Goal: Navigation & Orientation: Find specific page/section

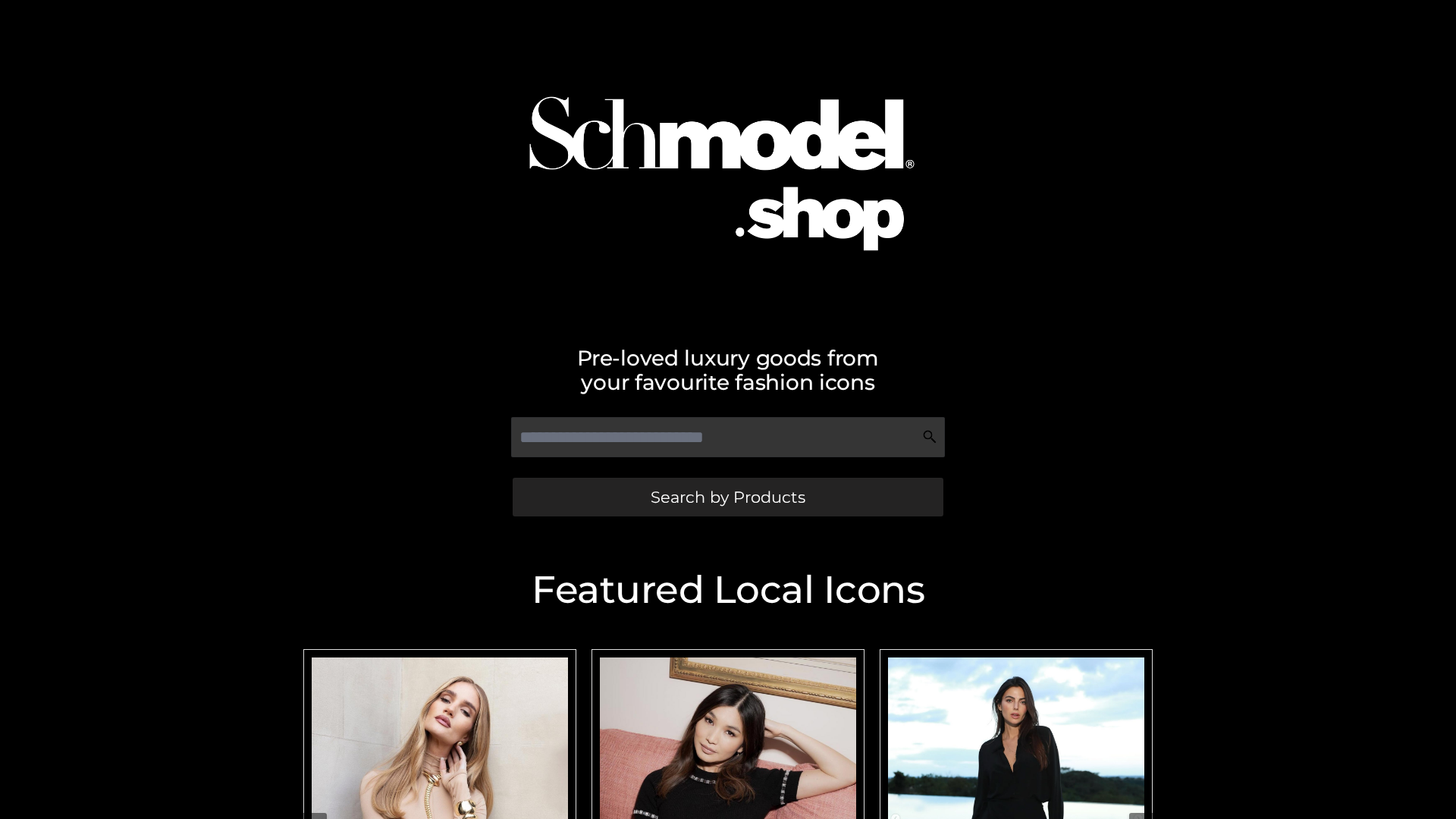
click at [727, 497] on span "Search by Products" at bounding box center [728, 498] width 155 height 16
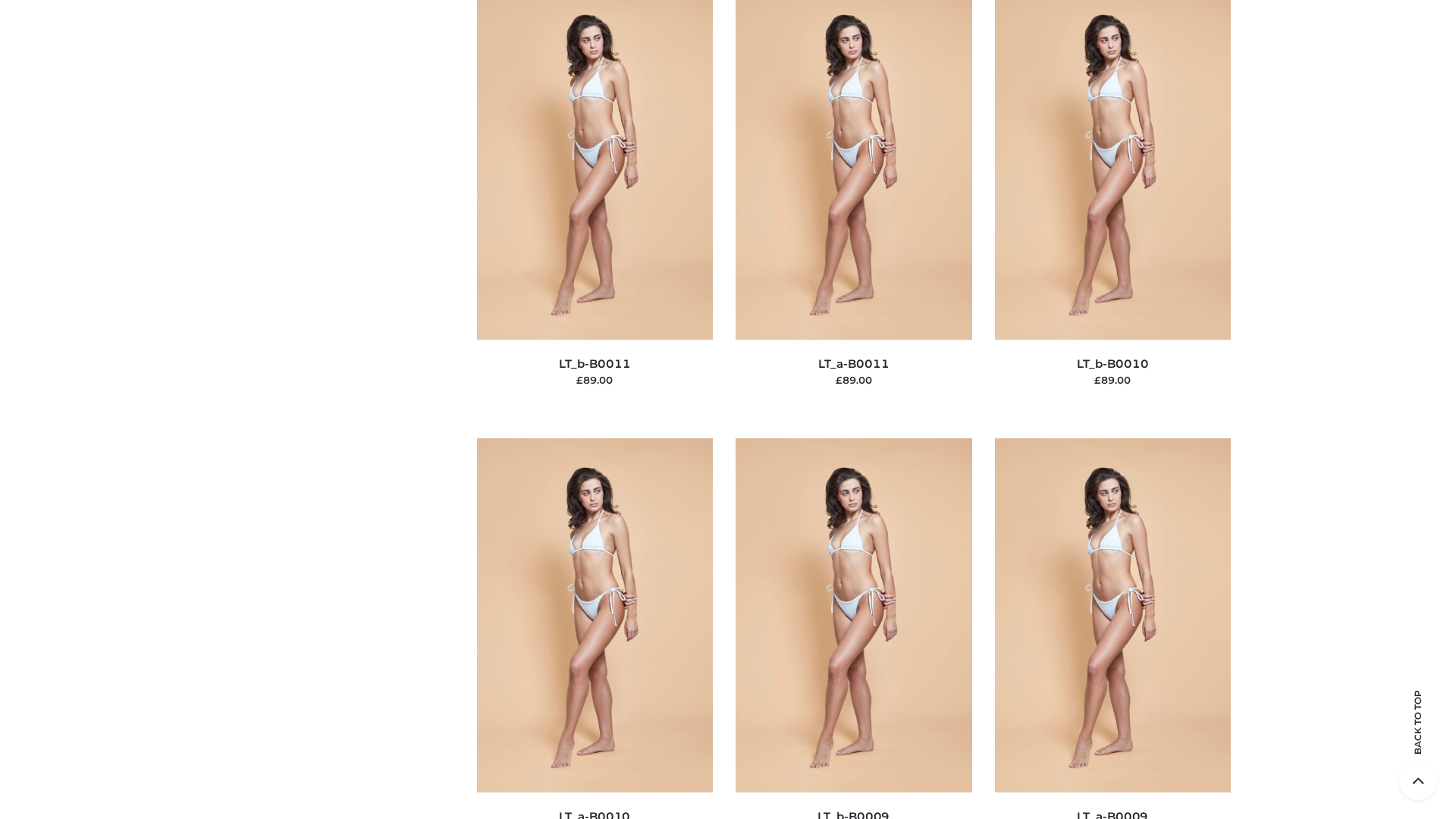
scroll to position [6814, 0]
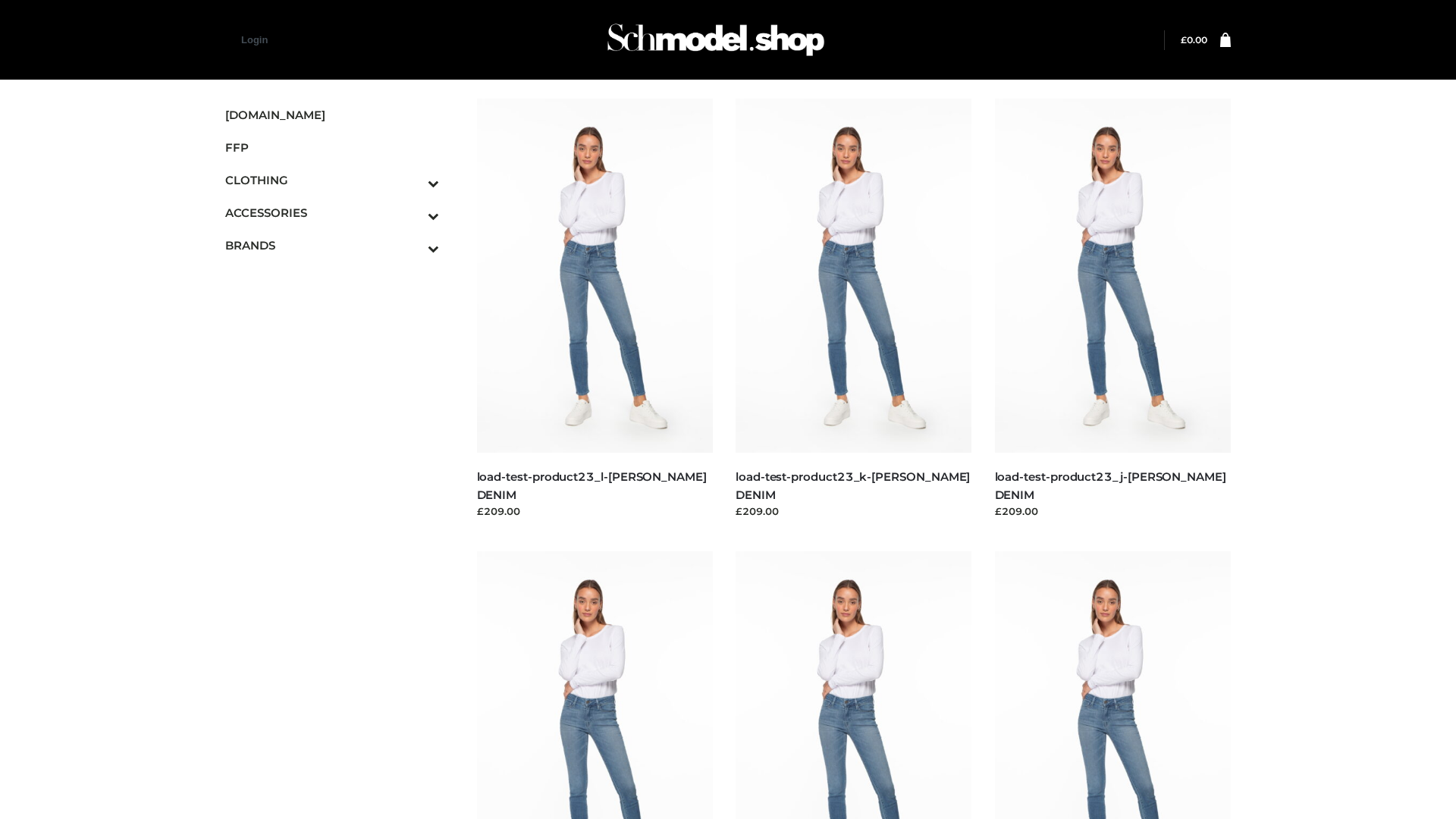
scroll to position [1331, 0]
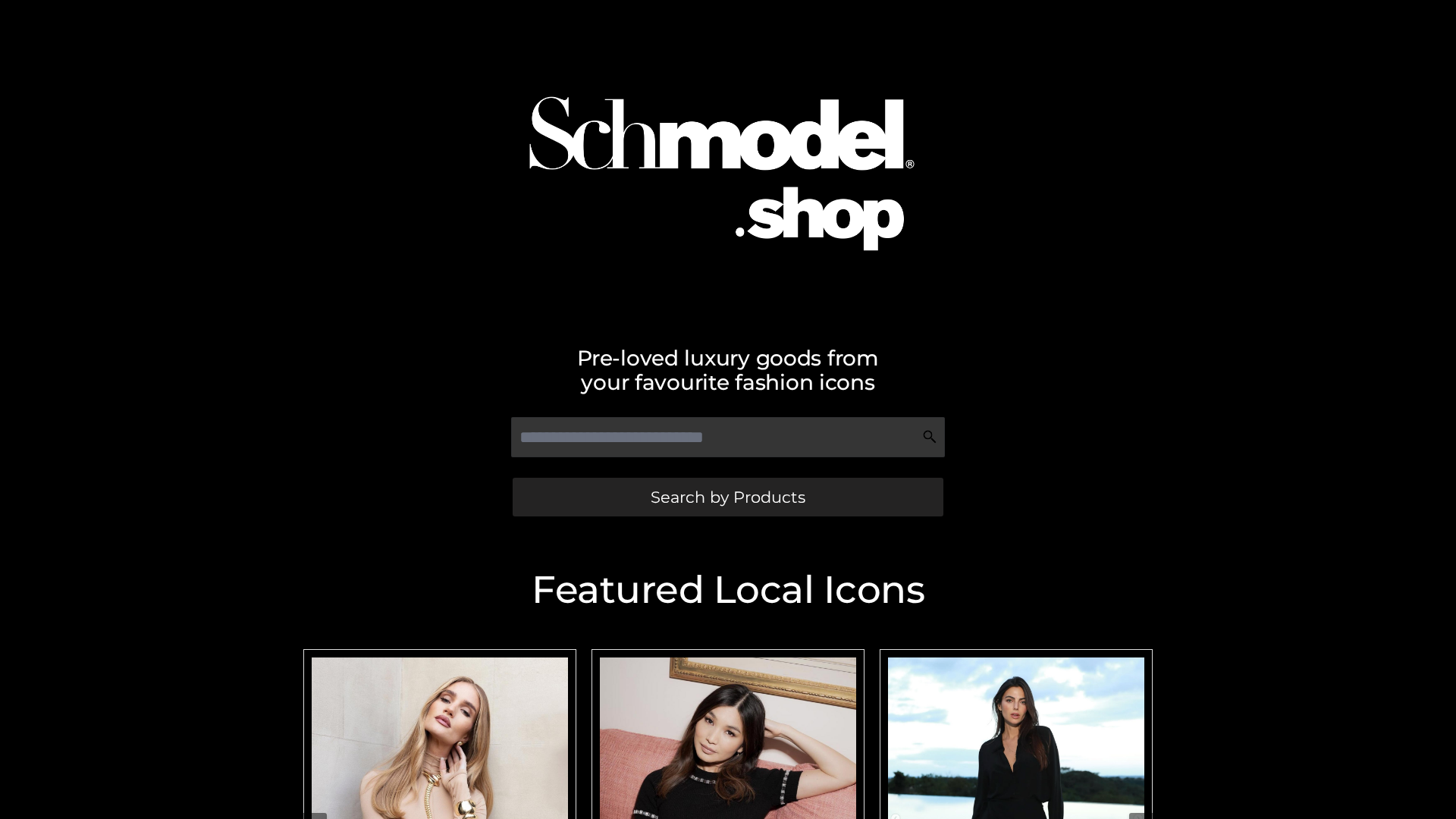
click at [727, 497] on span "Search by Products" at bounding box center [728, 498] width 155 height 16
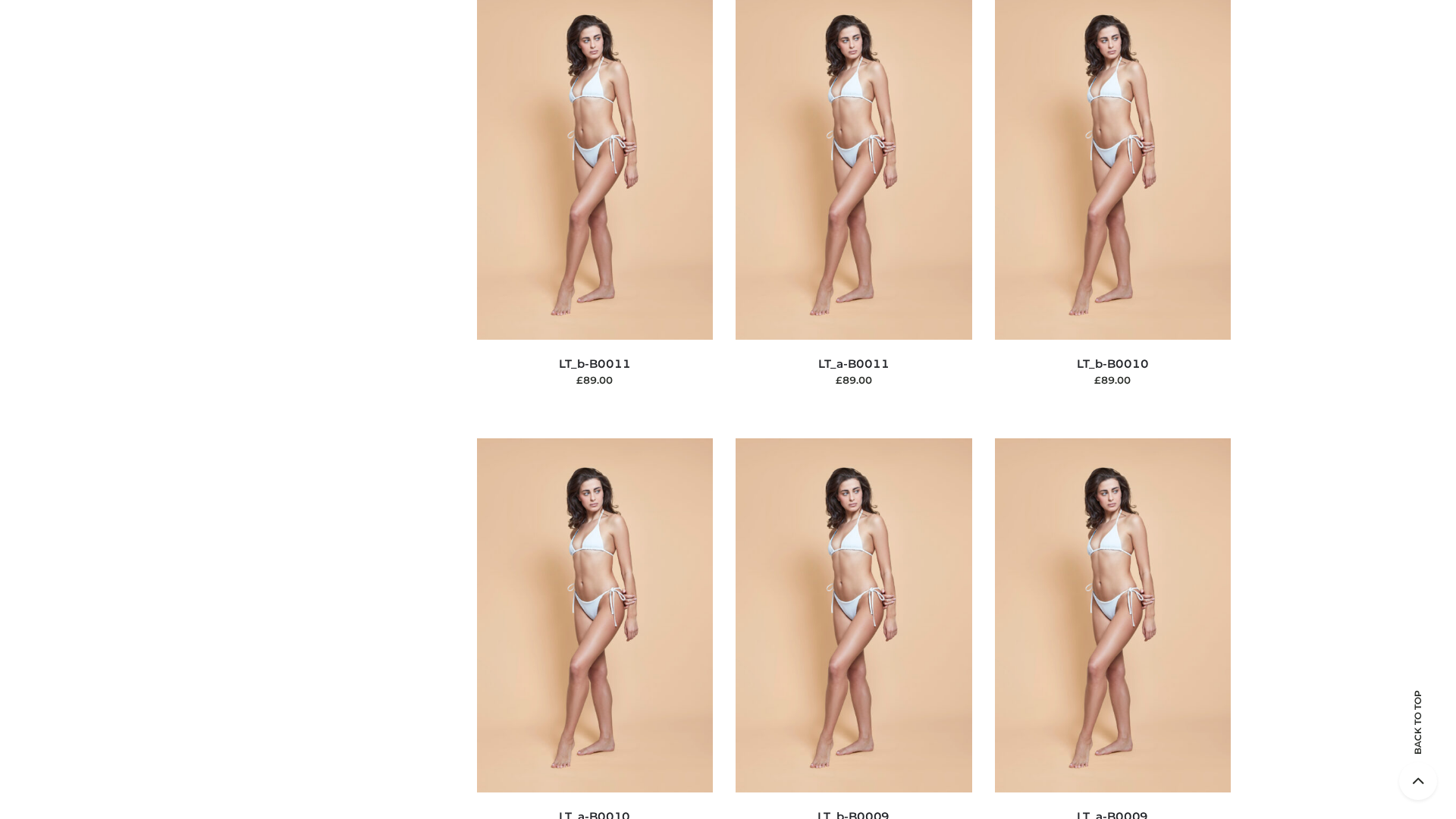
scroll to position [6814, 0]
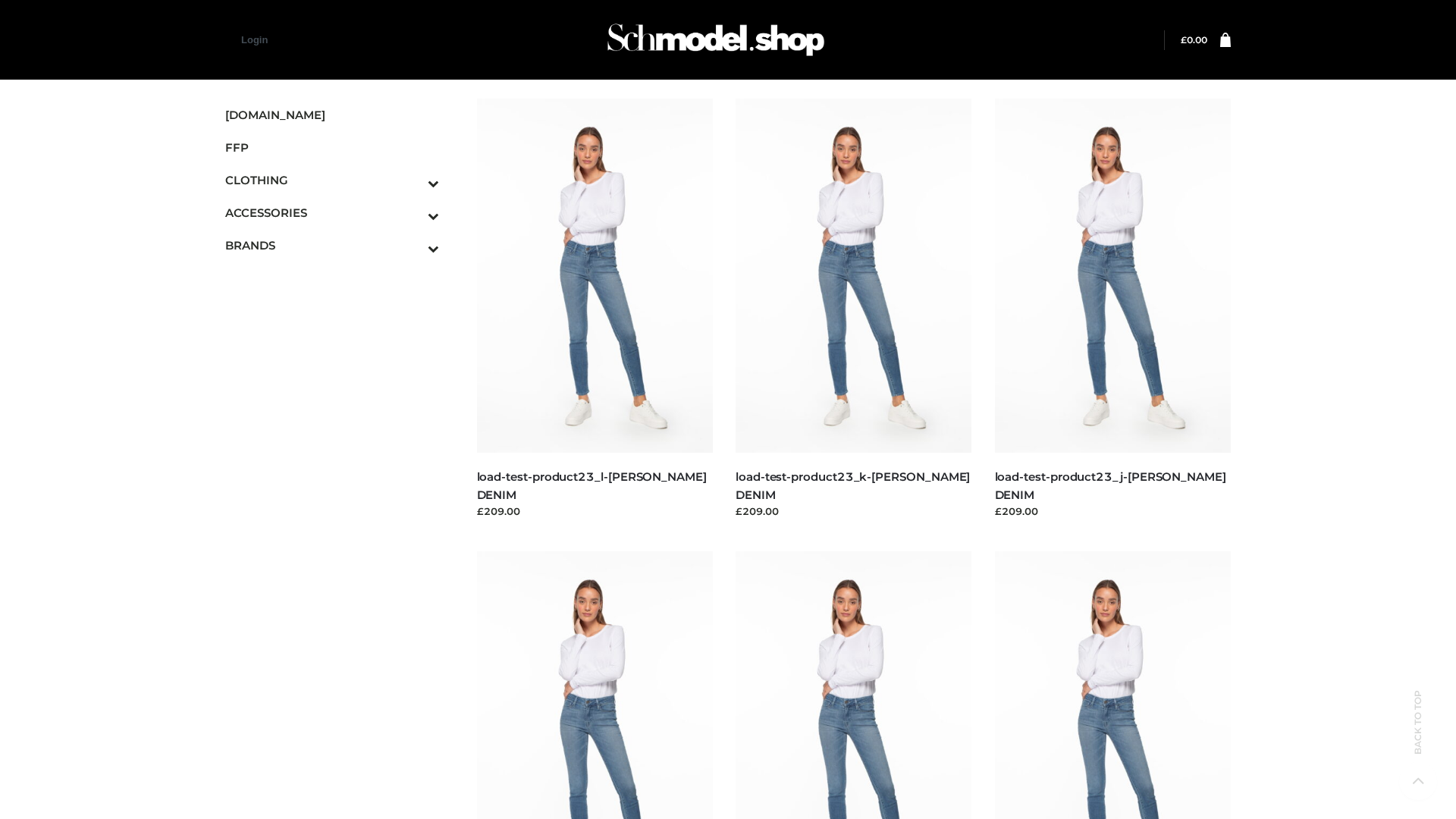
scroll to position [1331, 0]
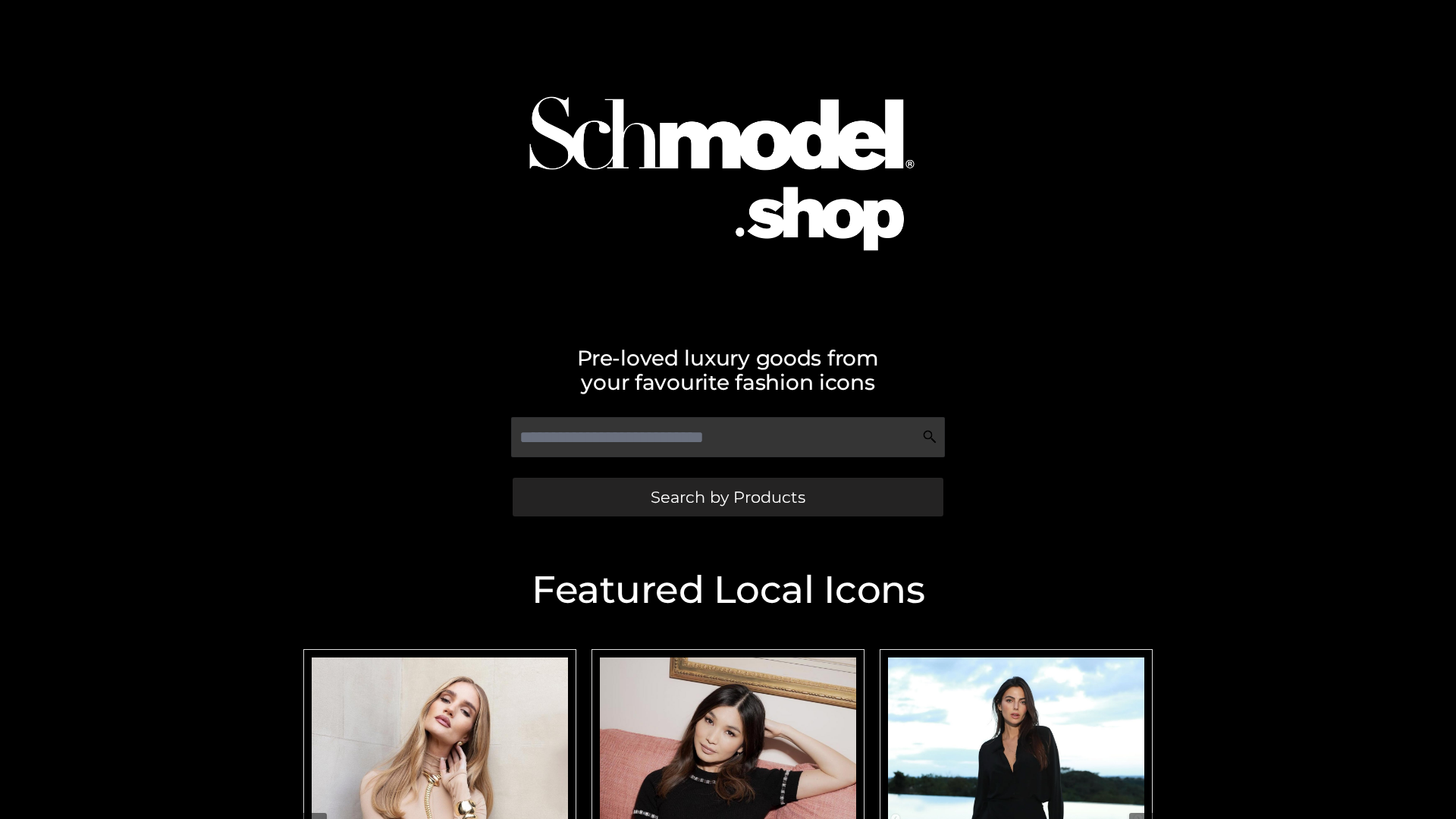
click at [727, 497] on span "Search by Products" at bounding box center [728, 498] width 155 height 16
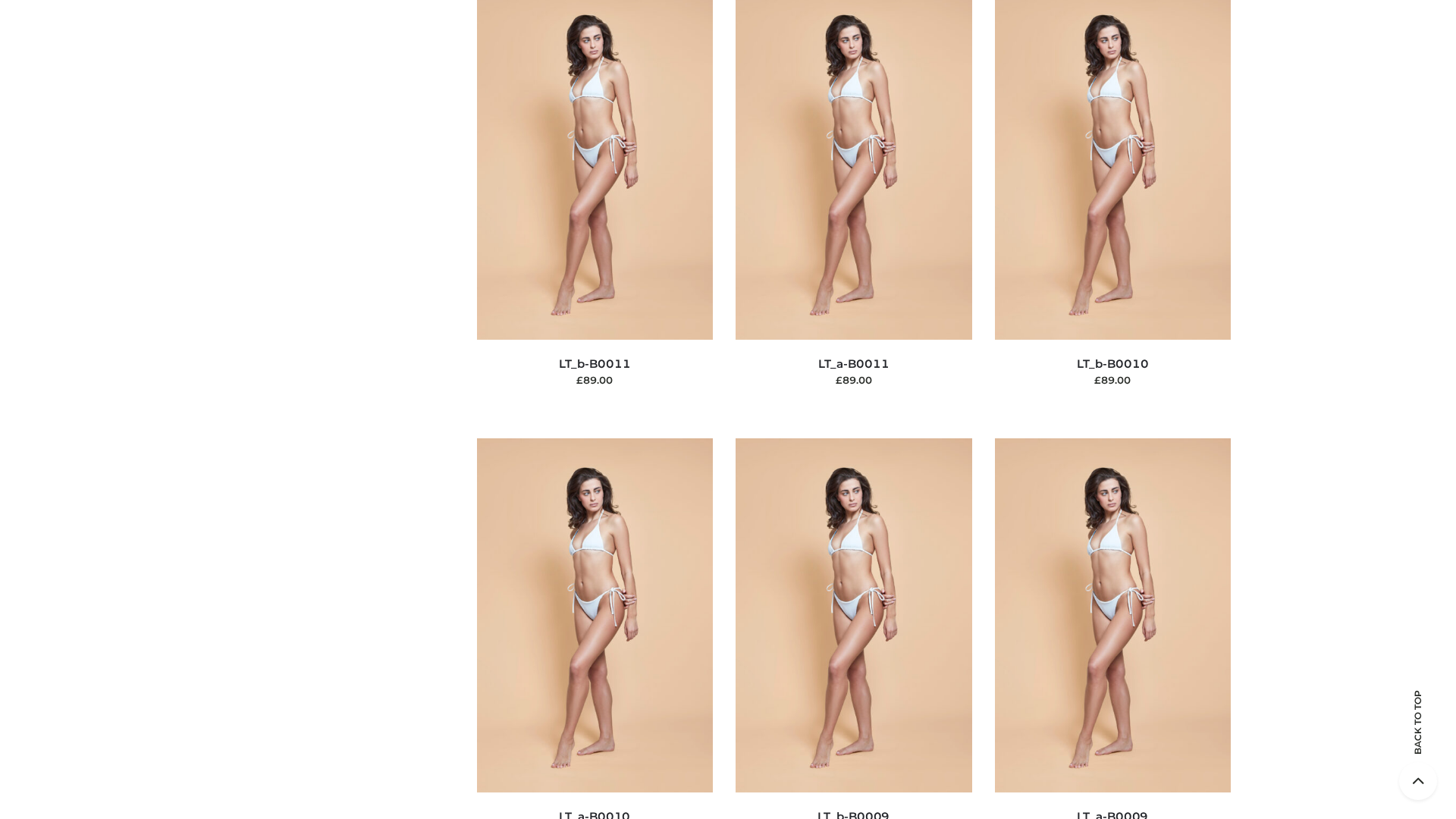
scroll to position [6814, 0]
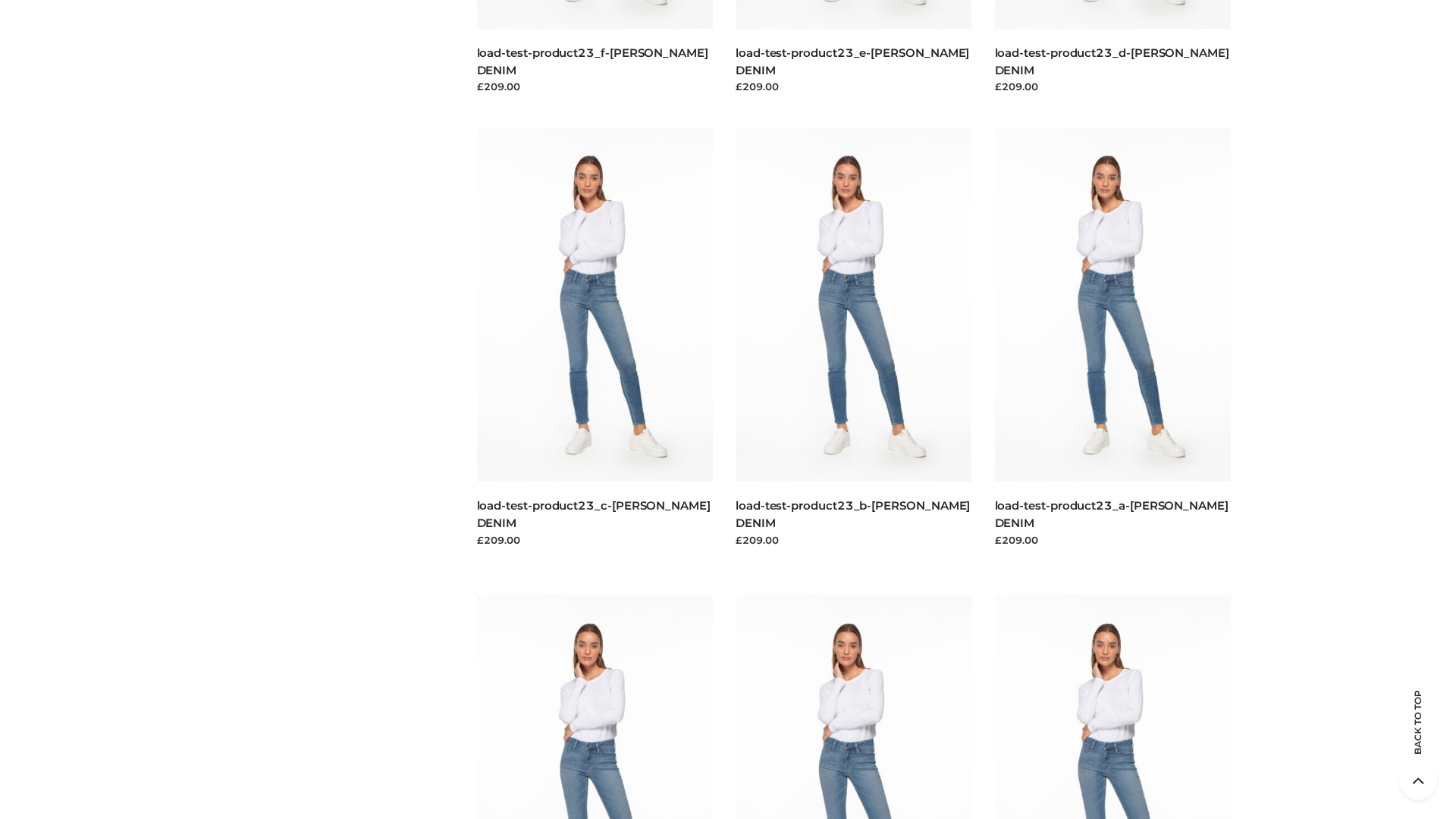
scroll to position [1331, 0]
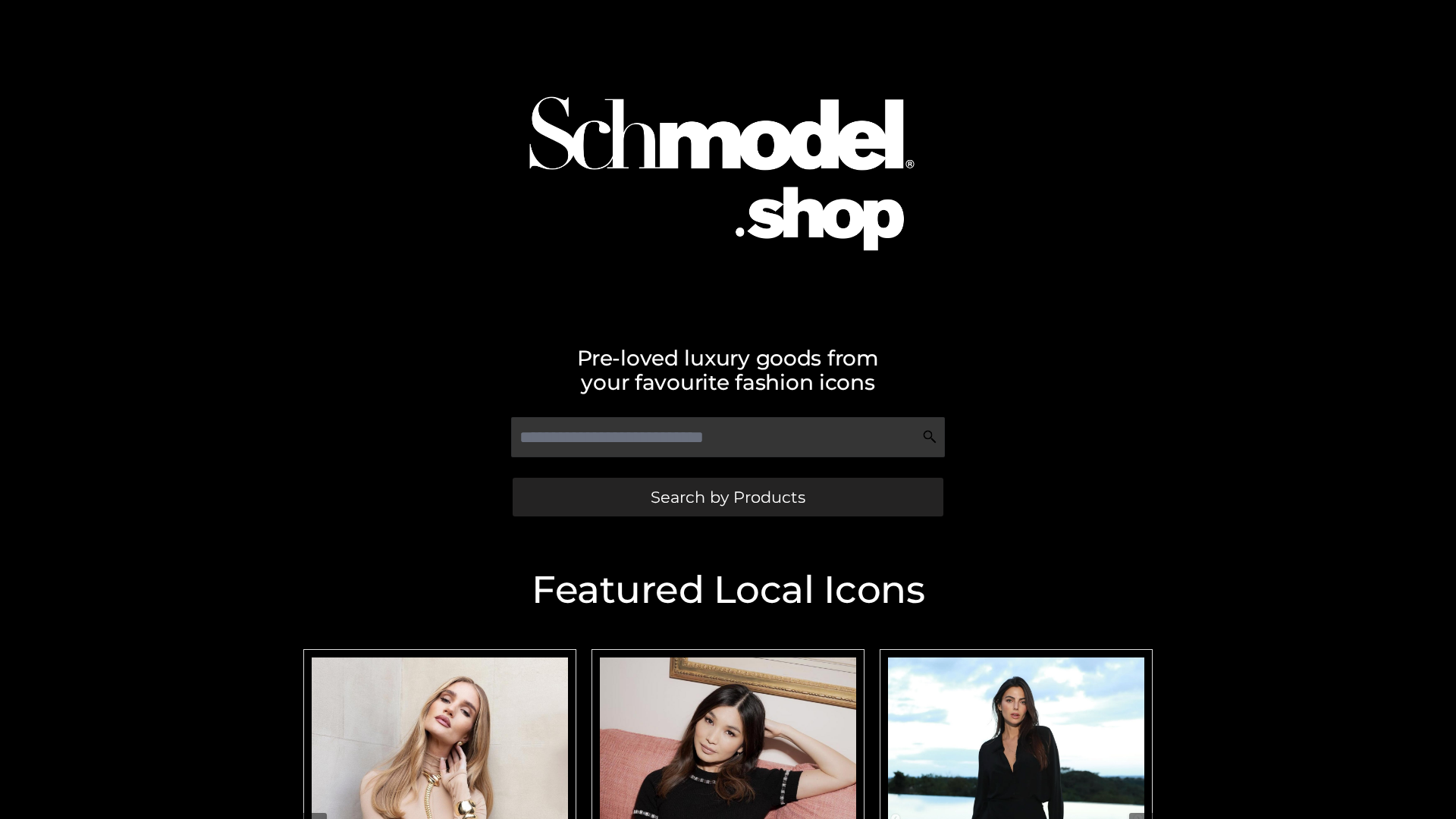
click at [727, 497] on span "Search by Products" at bounding box center [728, 498] width 155 height 16
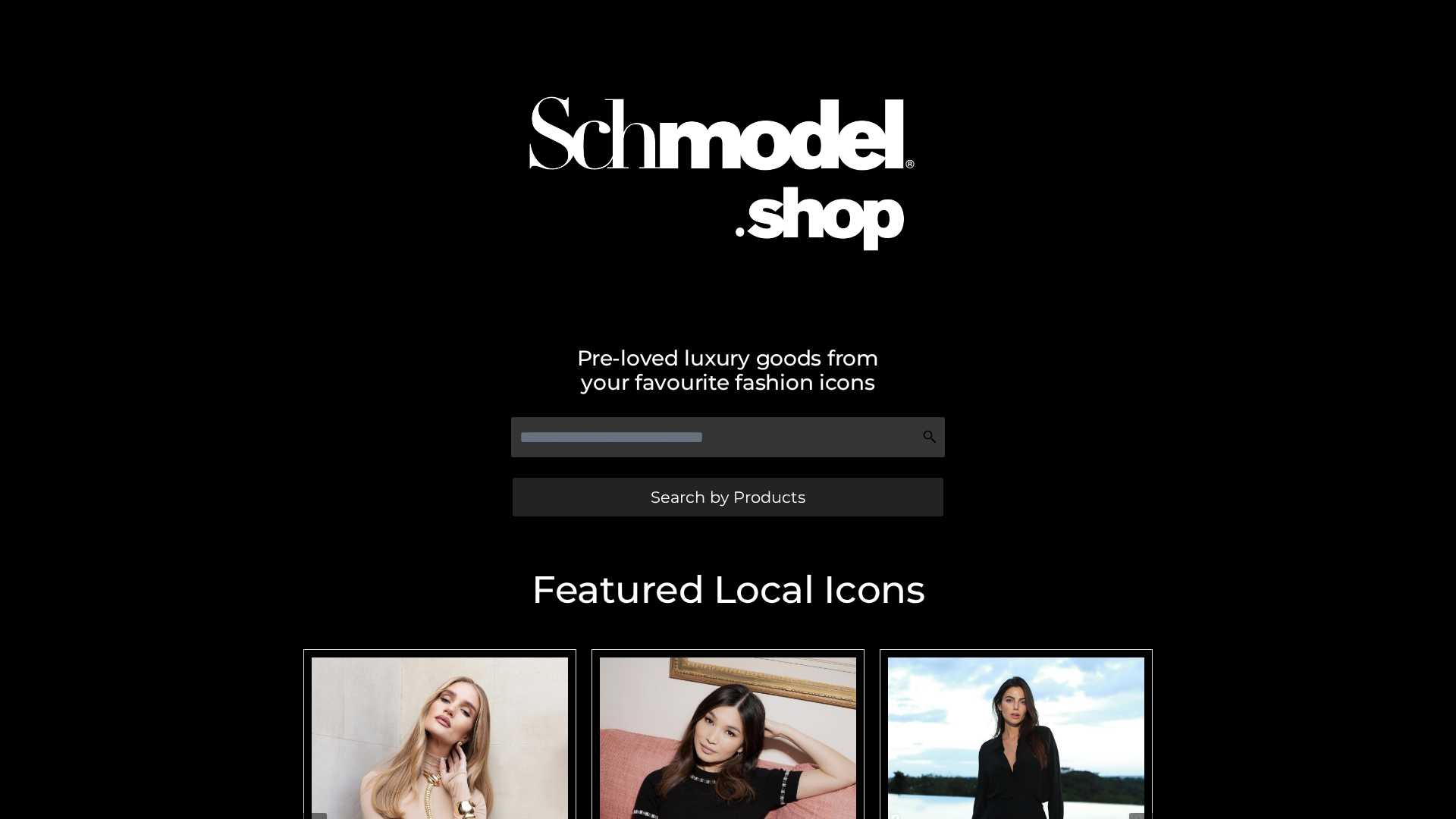
click at [727, 497] on span "Search by Products" at bounding box center [728, 498] width 155 height 16
